Goal: Communication & Community: Connect with others

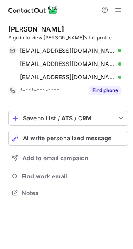
scroll to position [187, 133]
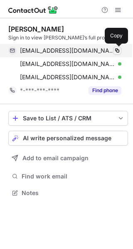
click at [117, 51] on span at bounding box center [117, 50] width 7 height 7
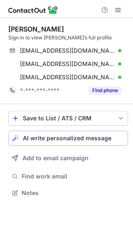
click at [89, 138] on span "AI write personalized message" at bounding box center [67, 138] width 88 height 7
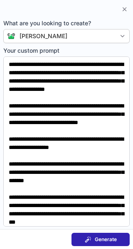
click at [104, 238] on span "Generate" at bounding box center [106, 239] width 22 height 7
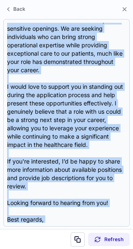
scroll to position [248, 0]
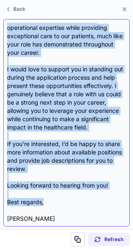
drag, startPoint x: 5, startPoint y: 59, endPoint x: 32, endPoint y: 167, distance: 110.5
click at [32, 167] on div "Subject: Exciting Opportunities at Walgreens Body: Hi [PERSON_NAME], I hope thi…" at bounding box center [66, 123] width 126 height 208
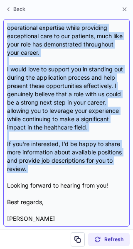
copy div "Lo Ipsumdolo, S amet cons adipisc elits doe temp! In utla et Dolore Magnaaliqu,…"
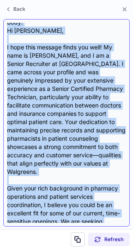
scroll to position [0, 0]
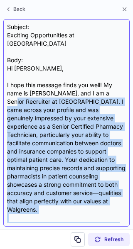
drag, startPoint x: 49, startPoint y: 197, endPoint x: 120, endPoint y: 87, distance: 130.9
click at [120, 87] on div "Subject: Exciting Opportunities at Walgreens Body: Hi [PERSON_NAME], I hope thi…" at bounding box center [66, 123] width 119 height 200
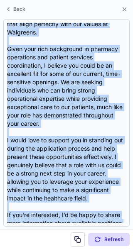
scroll to position [248, 0]
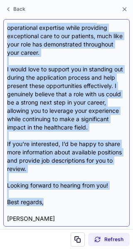
drag, startPoint x: 5, startPoint y: 60, endPoint x: 98, endPoint y: 192, distance: 161.7
click at [98, 192] on div "Subject: Exciting Opportunities at Walgreens Body: Hi [PERSON_NAME], I hope thi…" at bounding box center [66, 123] width 126 height 208
copy div "Lo Ipsumdolo, S amet cons adipisc elits doe temp! In utla et Dolore Magnaaliqu,…"
